Goal: Transaction & Acquisition: Purchase product/service

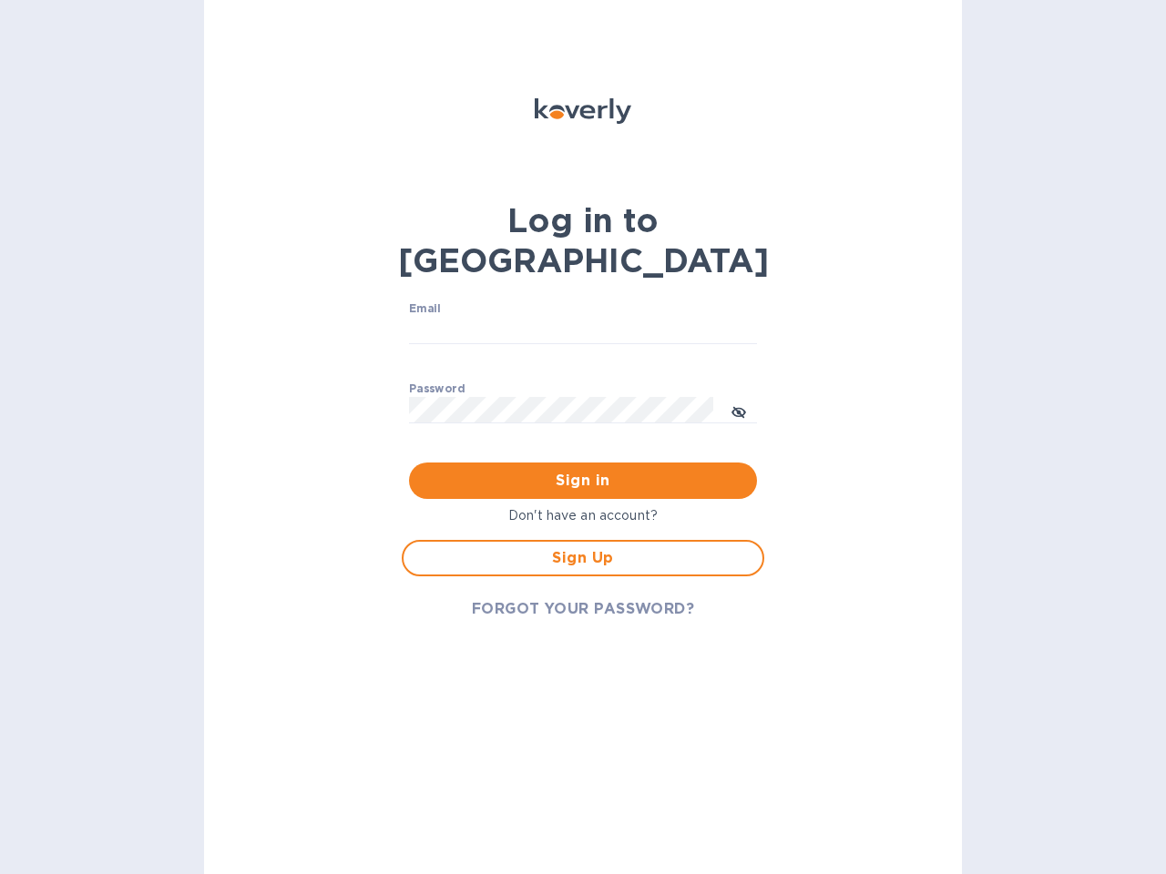
click at [583, 470] on span "Sign in" at bounding box center [582, 481] width 319 height 22
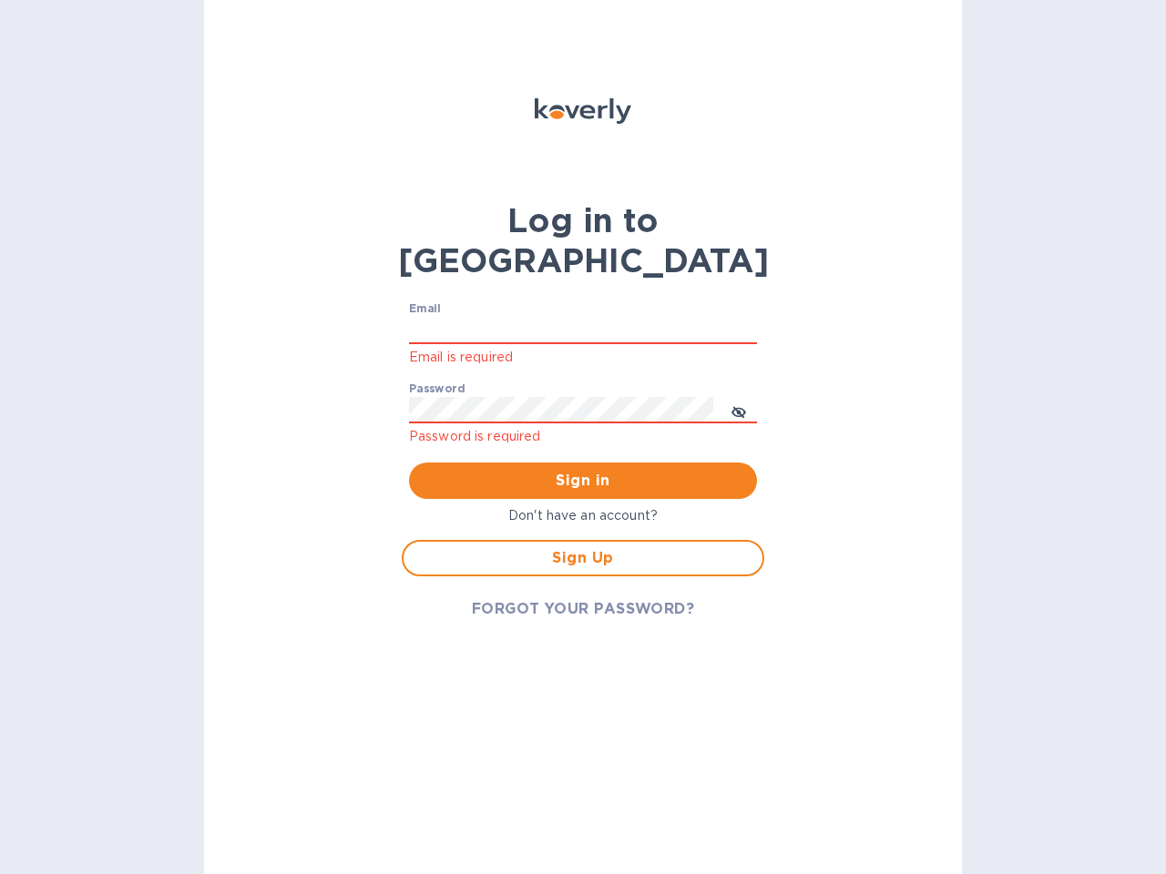
click at [583, 317] on input "Email" at bounding box center [583, 330] width 348 height 27
click at [739, 405] on icon "toggle password visibility" at bounding box center [738, 412] width 15 height 15
click at [583, 470] on span "Sign in" at bounding box center [582, 481] width 319 height 22
click at [583, 547] on span "Sign Up" at bounding box center [583, 558] width 330 height 22
